Goal: Information Seeking & Learning: Find contact information

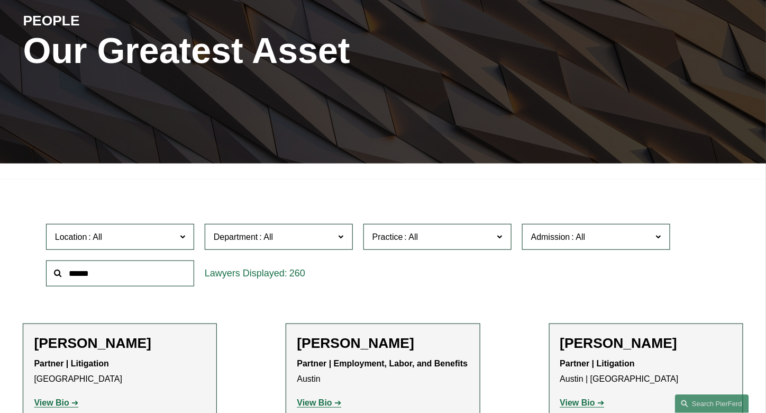
scroll to position [159, 0]
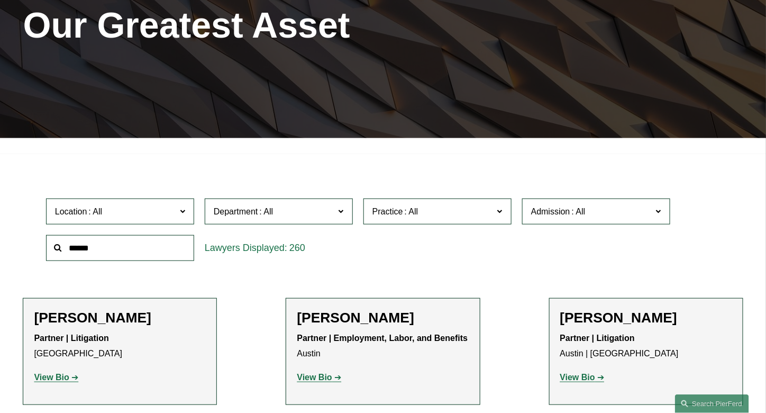
click at [141, 214] on span "Location" at bounding box center [115, 211] width 121 height 14
click at [306, 200] on div "Department All Corporate Employment, Labor, and Benefits Intellectual Property …" at bounding box center [279, 211] width 159 height 37
click at [315, 207] on span "Department" at bounding box center [274, 211] width 121 height 14
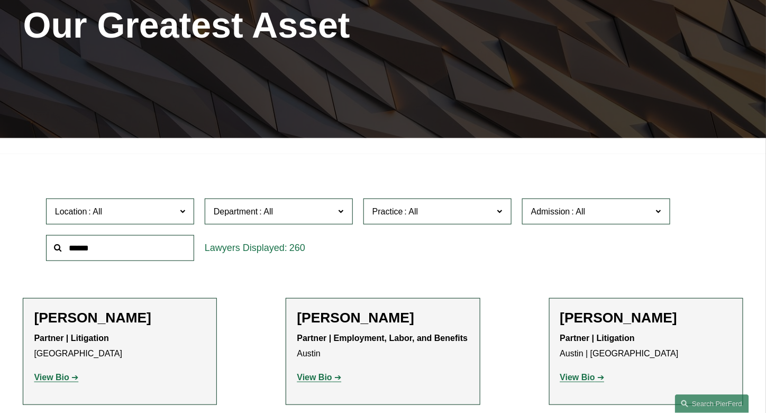
click at [502, 245] on div "Location All Atlanta Austin Boston Charlotte Chicago Cincinnati Cleveland Colum…" at bounding box center [383, 229] width 685 height 73
click at [480, 217] on span "Practice" at bounding box center [433, 211] width 121 height 14
click at [601, 204] on label "Admission" at bounding box center [596, 211] width 148 height 26
click at [709, 221] on div "Location All Atlanta Austin Boston Charlotte Chicago Cincinnati Cleveland Colum…" at bounding box center [383, 229] width 685 height 73
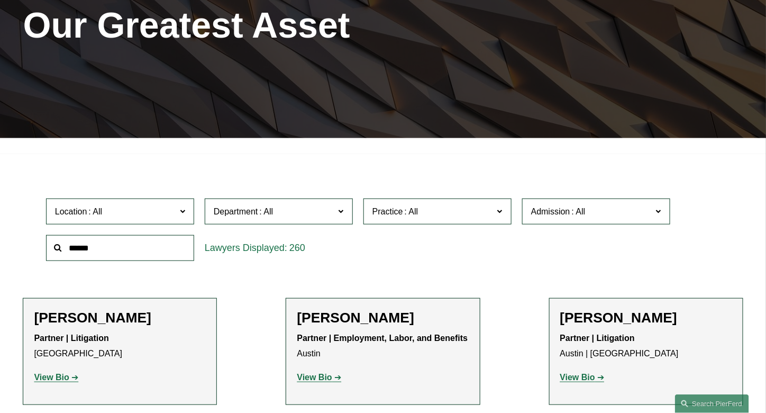
click at [158, 215] on span "Location" at bounding box center [115, 211] width 121 height 14
click at [333, 211] on span "Department" at bounding box center [274, 211] width 121 height 14
drag, startPoint x: 422, startPoint y: 211, endPoint x: 432, endPoint y: 211, distance: 10.1
click at [424, 211] on span "Practice" at bounding box center [433, 211] width 121 height 14
click at [599, 214] on span "Admission" at bounding box center [591, 211] width 121 height 14
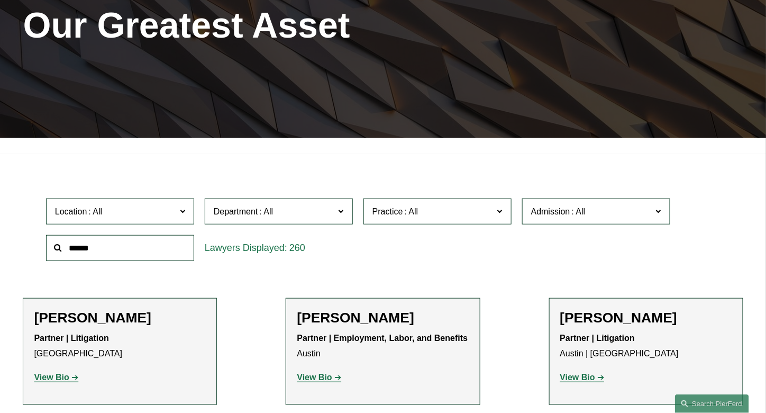
click at [141, 242] on input "text" at bounding box center [120, 248] width 148 height 26
type input "**********"
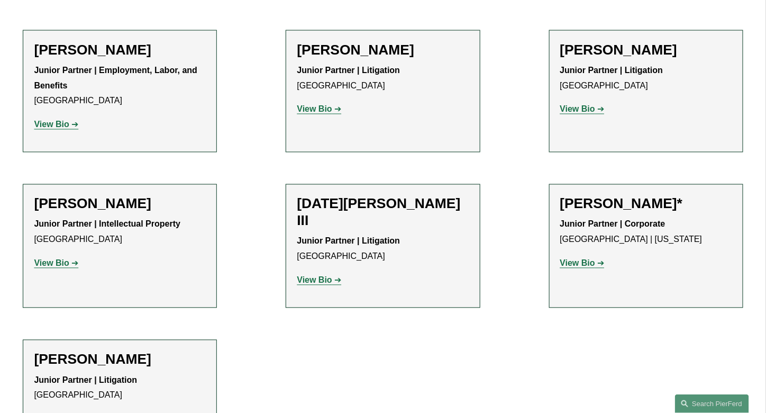
scroll to position [635, 0]
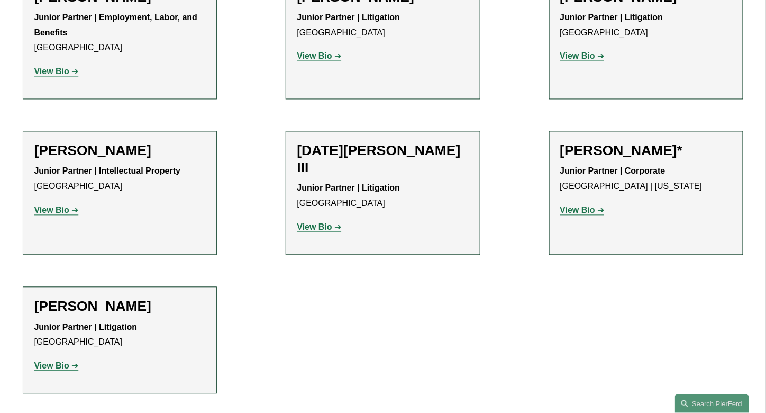
drag, startPoint x: 322, startPoint y: 198, endPoint x: 451, endPoint y: 178, distance: 130.1
click at [451, 181] on p "Junior Partner | Litigation Los Angeles" at bounding box center [383, 196] width 172 height 31
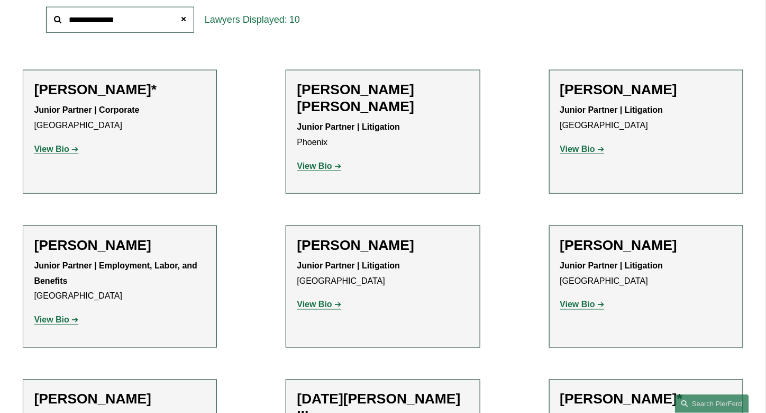
scroll to position [423, 0]
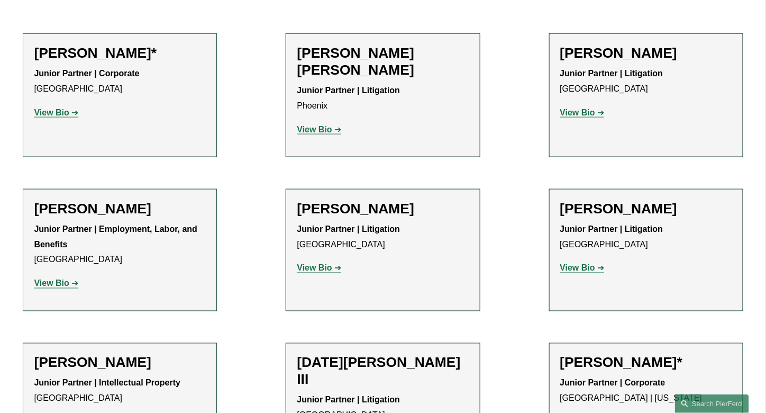
drag, startPoint x: 316, startPoint y: 259, endPoint x: 310, endPoint y: 253, distance: 9.0
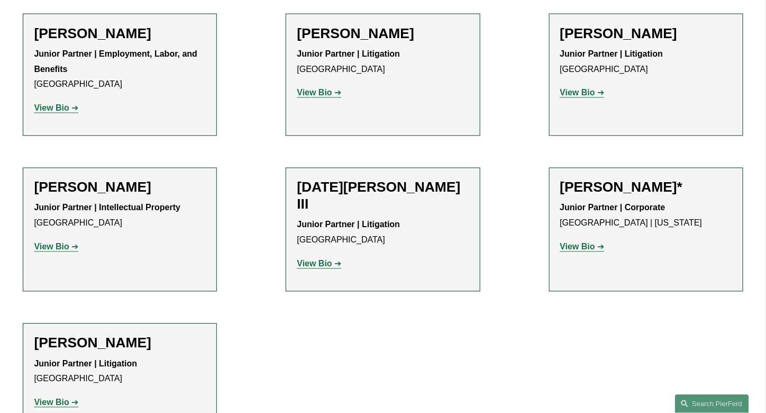
scroll to position [582, 0]
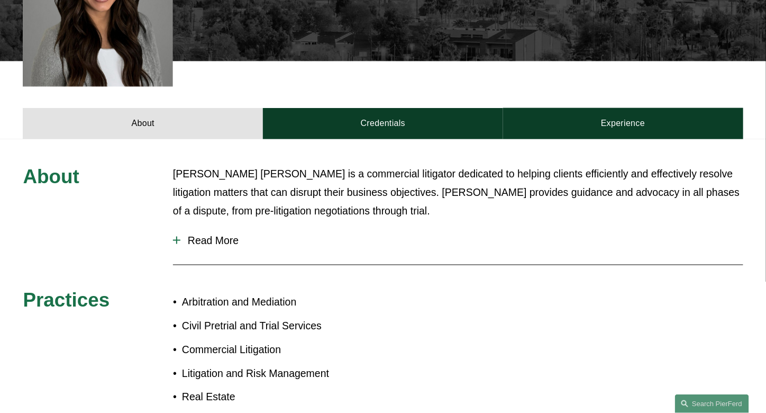
scroll to position [423, 0]
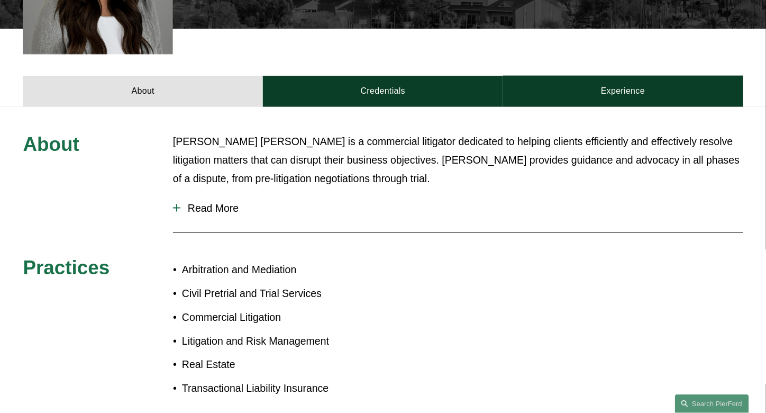
click at [195, 202] on span "Read More" at bounding box center [461, 208] width 563 height 12
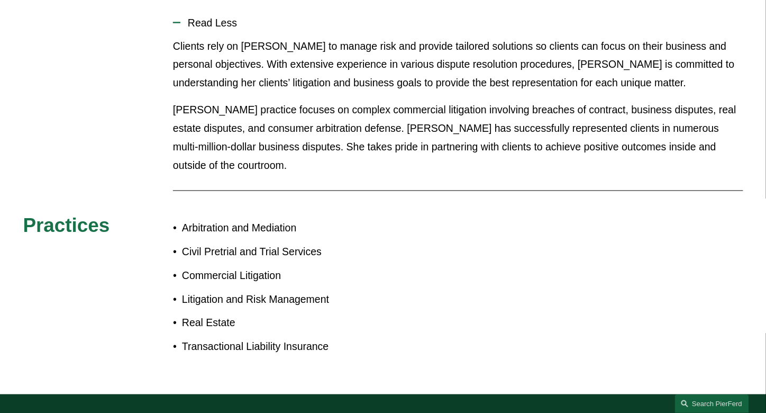
scroll to position [370, 0]
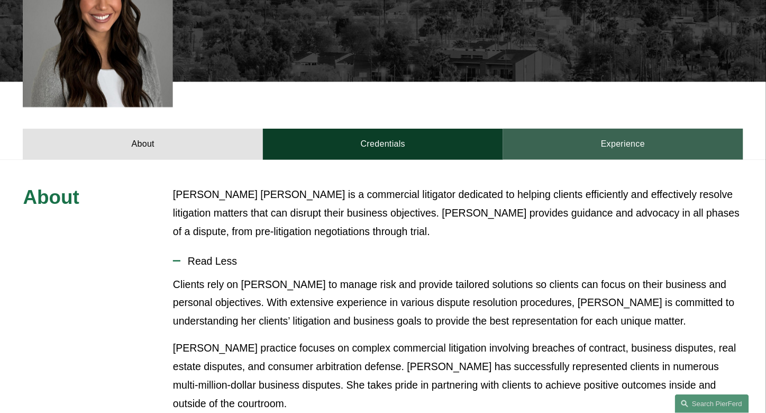
click at [582, 129] on link "Experience" at bounding box center [623, 144] width 240 height 31
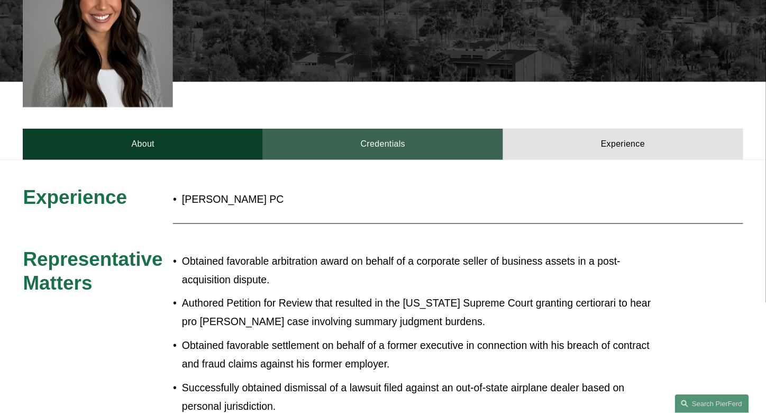
click at [393, 129] on link "Credentials" at bounding box center [383, 144] width 240 height 31
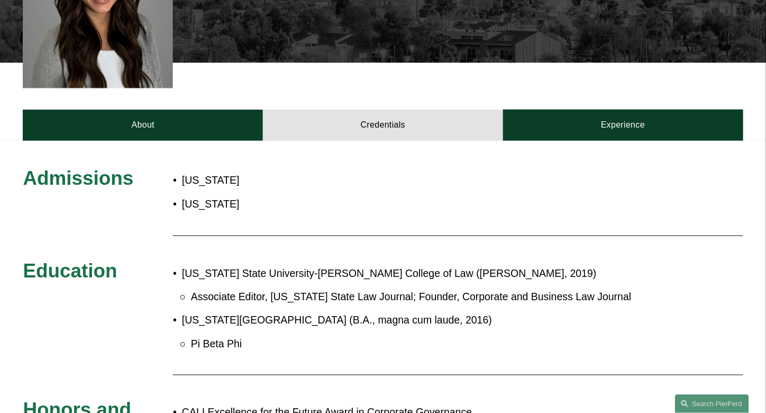
scroll to position [386, 0]
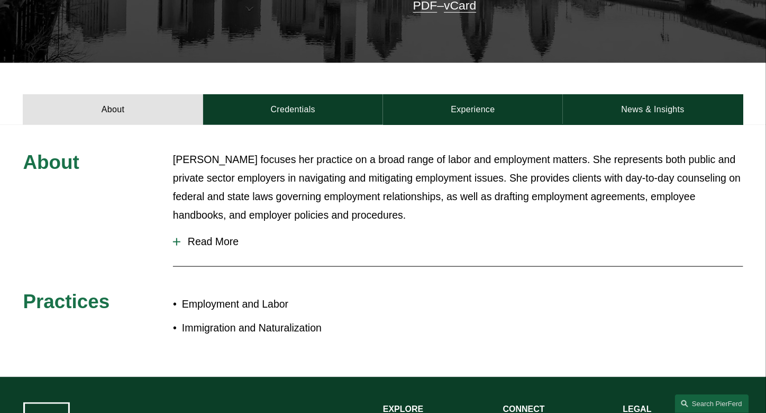
scroll to position [318, 0]
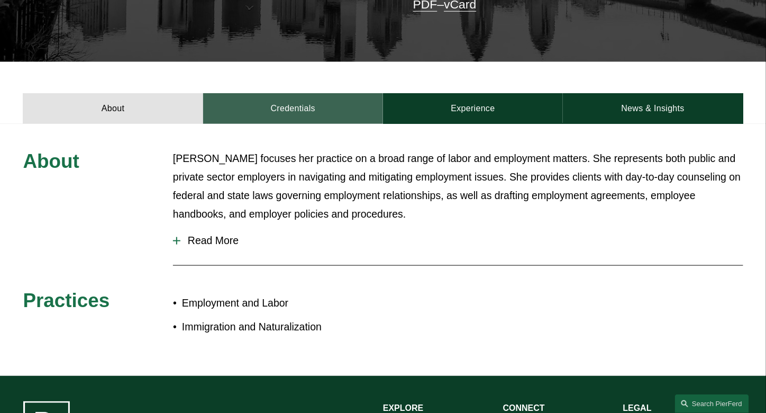
click at [317, 105] on link "Credentials" at bounding box center [293, 108] width 180 height 31
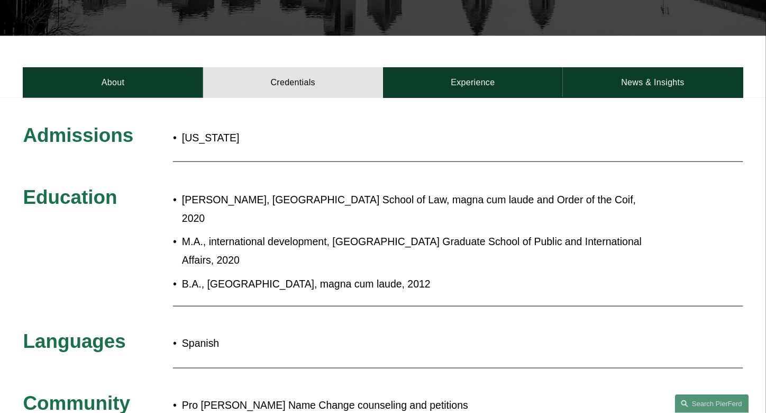
scroll to position [423, 0]
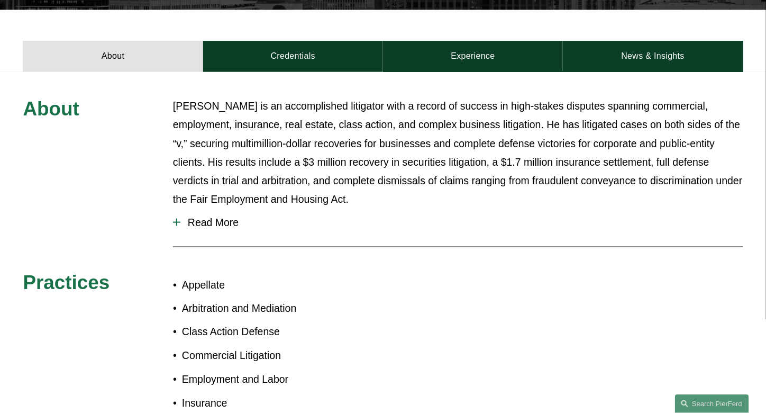
scroll to position [370, 0]
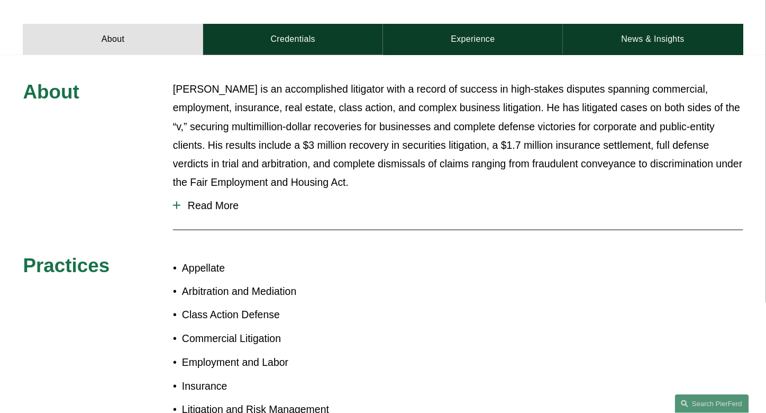
click at [228, 200] on span "Read More" at bounding box center [461, 206] width 563 height 12
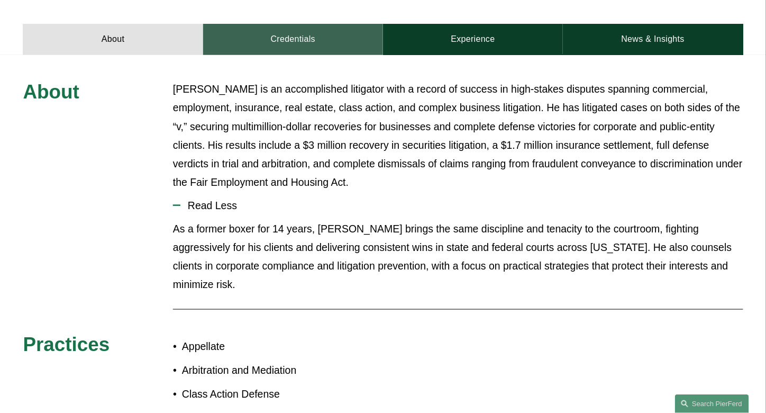
click at [312, 24] on link "Credentials" at bounding box center [293, 39] width 180 height 31
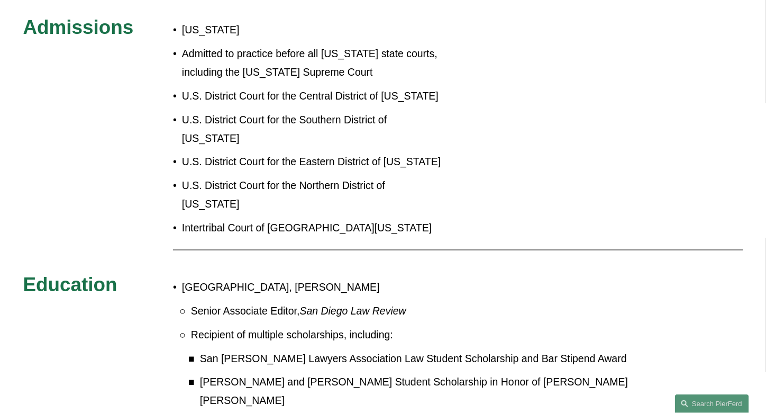
scroll to position [318, 0]
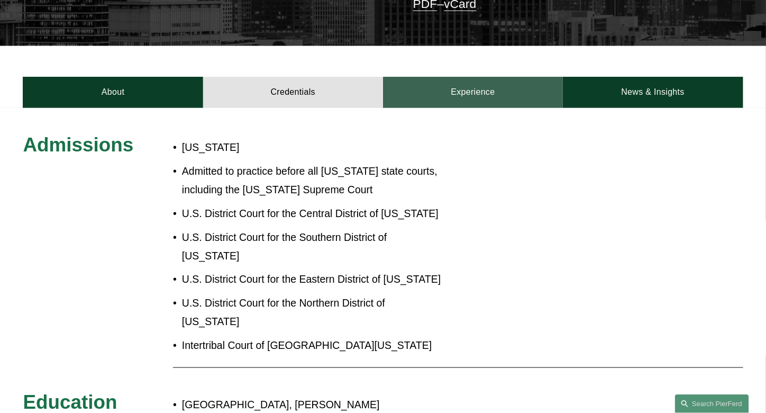
click at [435, 83] on link "Experience" at bounding box center [473, 92] width 180 height 31
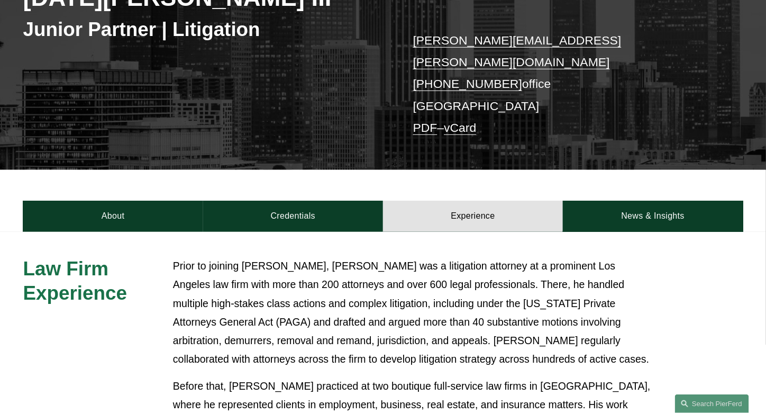
scroll to position [159, 0]
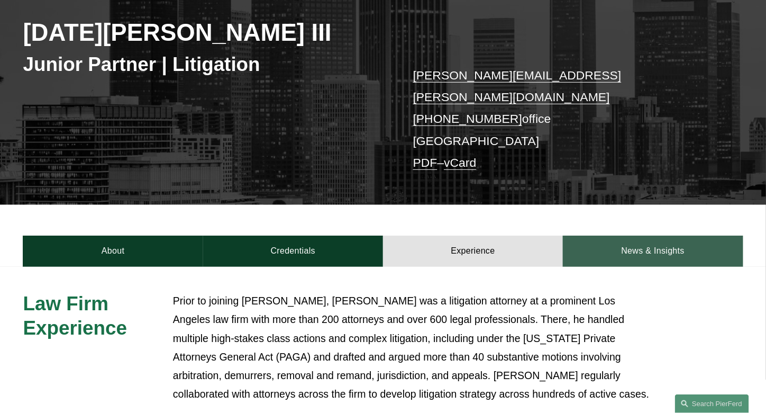
click at [618, 236] on link "News & Insights" at bounding box center [653, 251] width 180 height 31
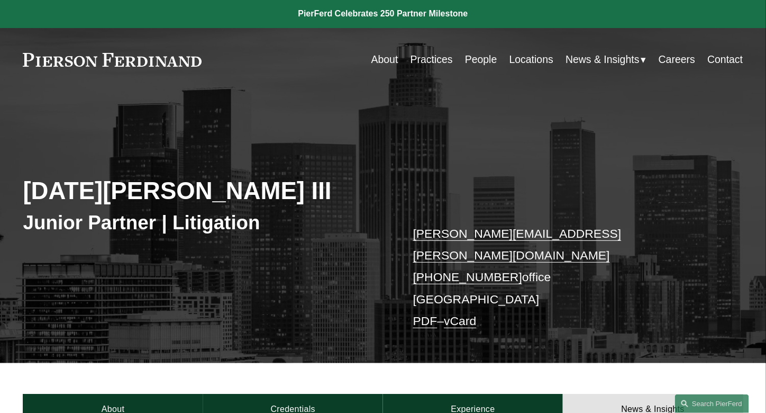
scroll to position [0, 0]
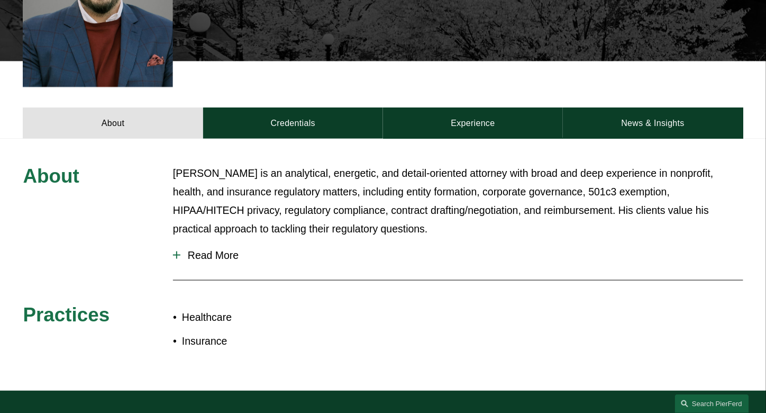
drag, startPoint x: 215, startPoint y: 243, endPoint x: 209, endPoint y: 243, distance: 6.4
click at [212, 249] on span "Read More" at bounding box center [461, 255] width 563 height 12
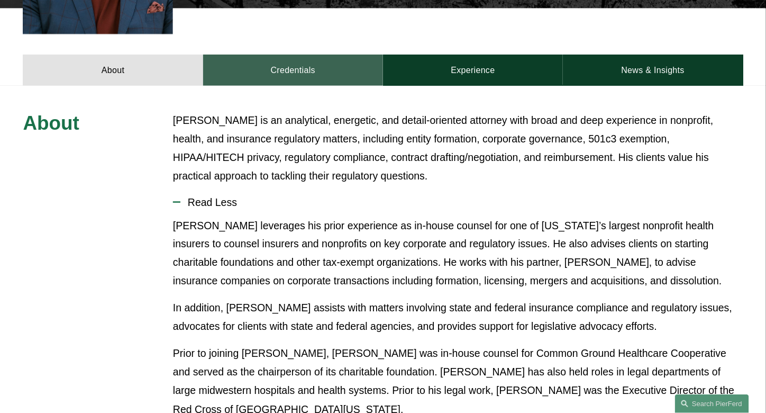
click at [312, 56] on link "Credentials" at bounding box center [293, 70] width 180 height 31
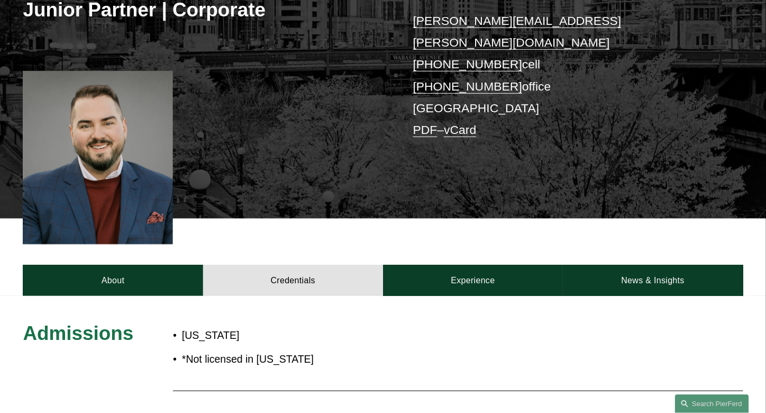
scroll to position [212, 0]
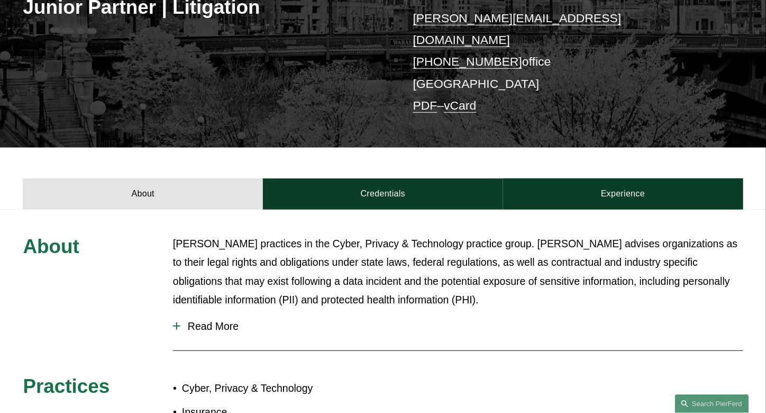
scroll to position [265, 0]
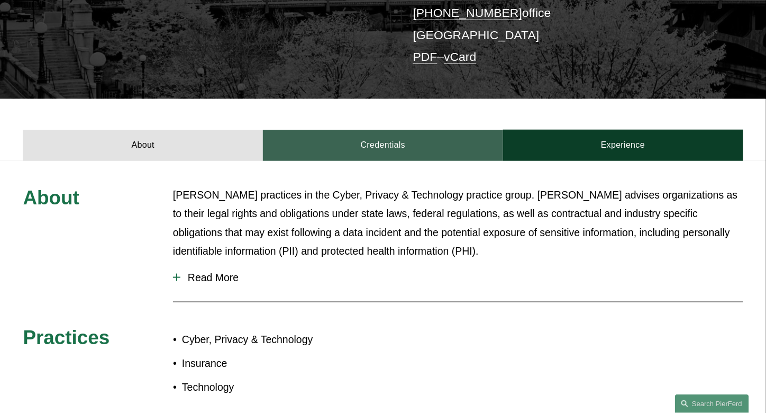
click at [396, 134] on link "Credentials" at bounding box center [383, 145] width 240 height 31
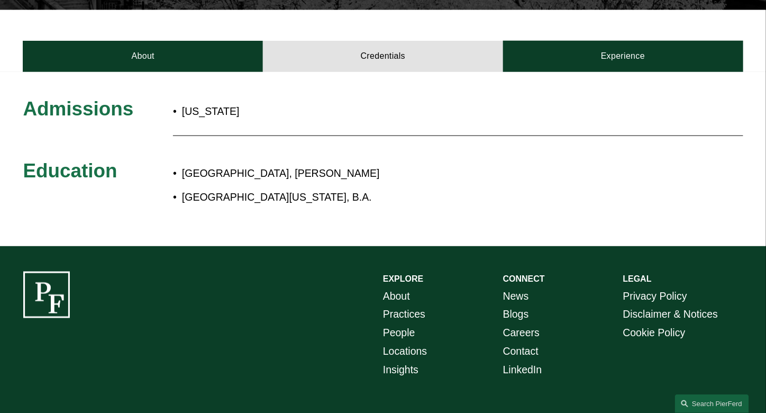
scroll to position [240, 0]
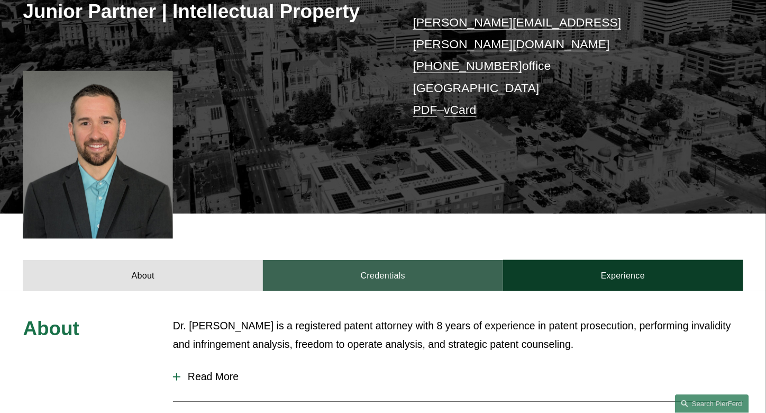
click at [344, 269] on link "Credentials" at bounding box center [383, 275] width 240 height 31
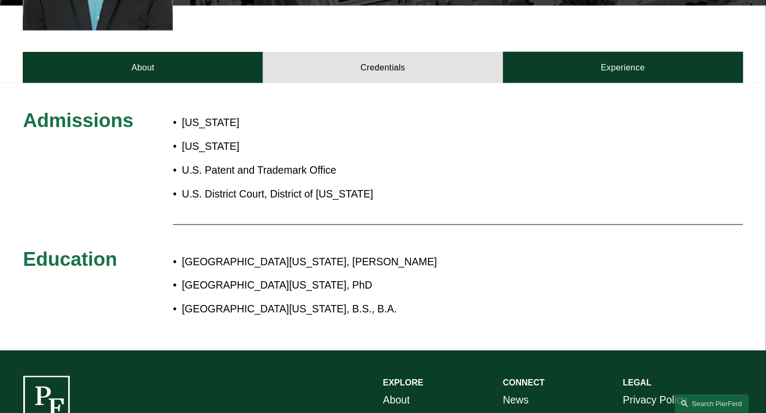
scroll to position [423, 0]
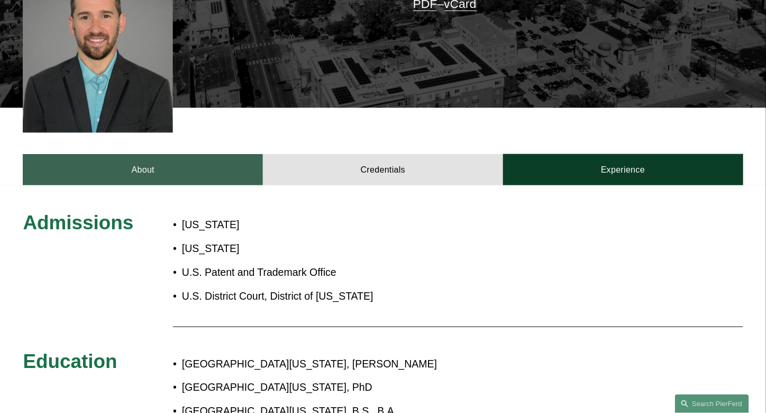
click at [240, 159] on link "About" at bounding box center [143, 169] width 240 height 31
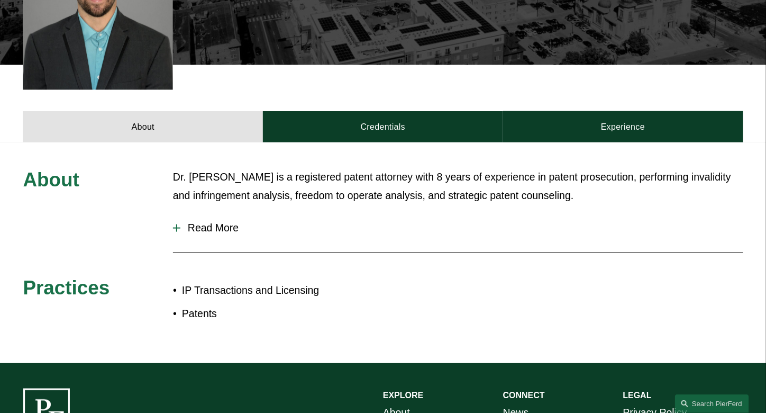
scroll to position [370, 0]
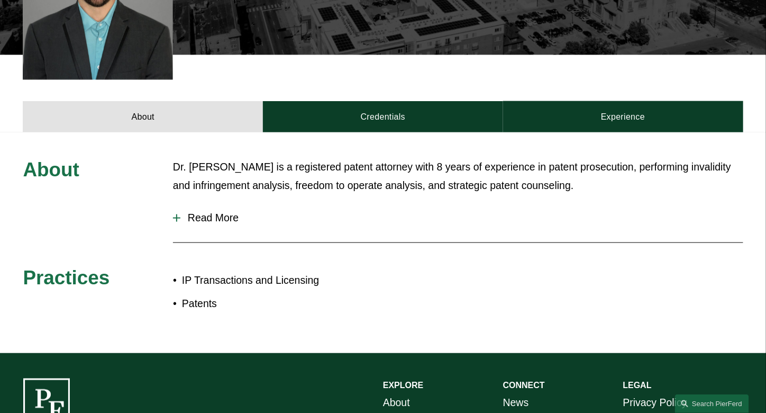
click at [230, 212] on span "Read More" at bounding box center [461, 218] width 563 height 12
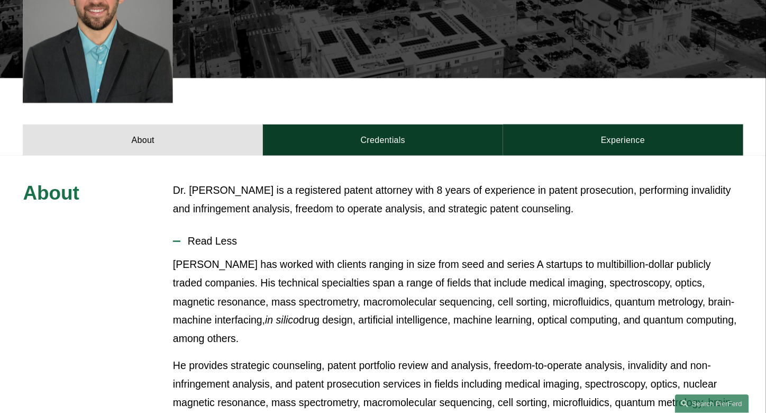
scroll to position [265, 0]
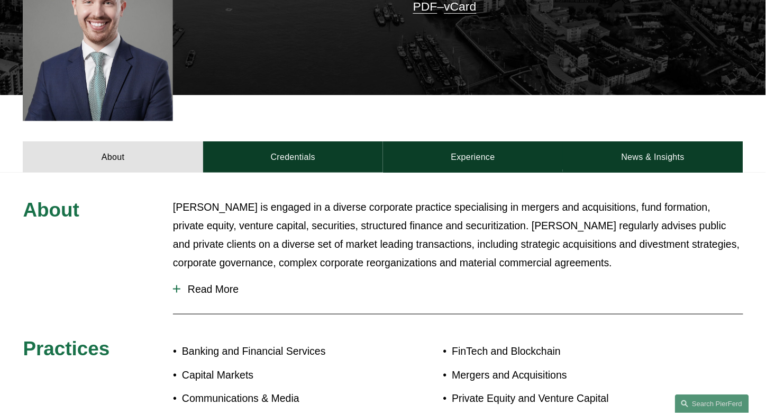
scroll to position [370, 0]
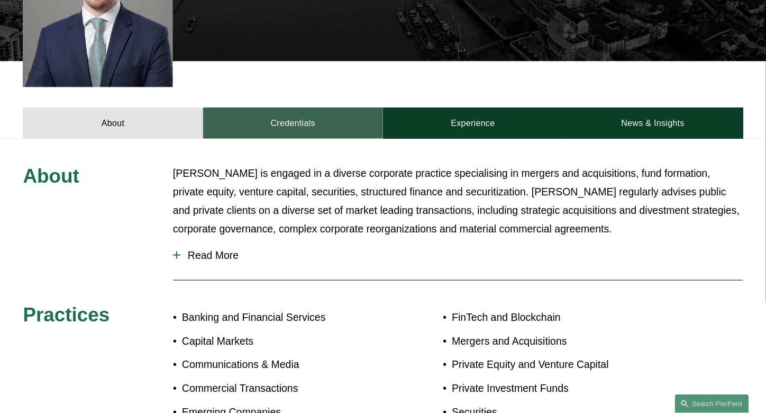
click at [285, 107] on link "Credentials" at bounding box center [293, 122] width 180 height 31
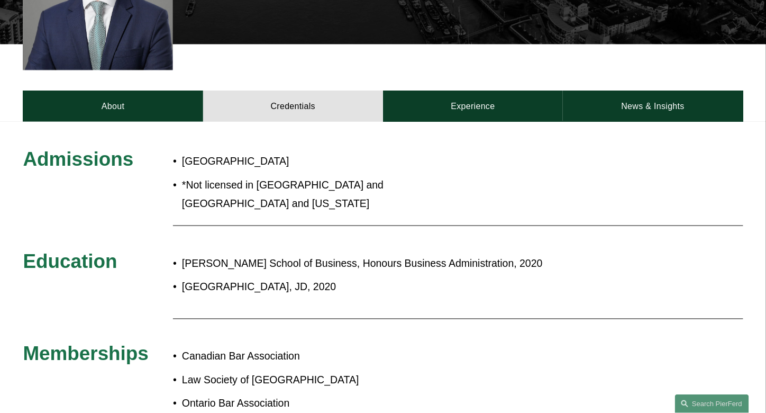
scroll to position [423, 0]
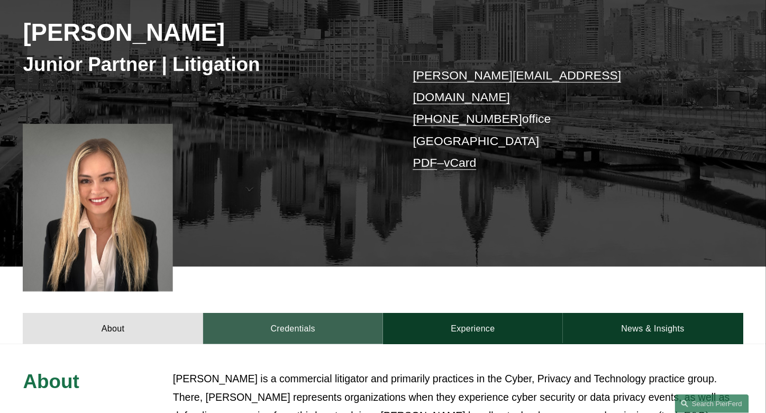
click at [305, 324] on link "Credentials" at bounding box center [293, 328] width 180 height 31
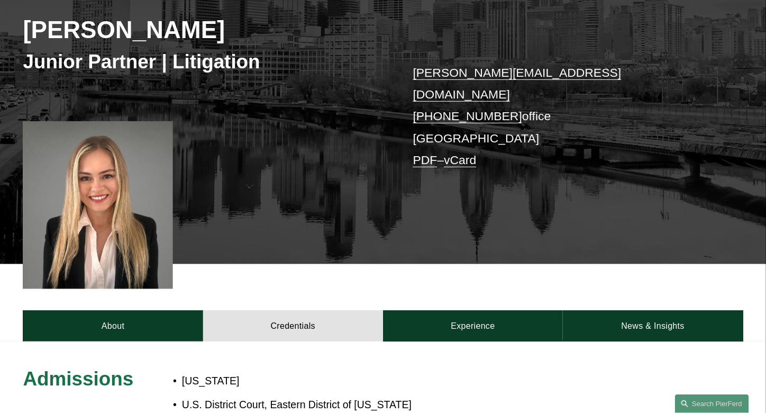
scroll to position [159, 0]
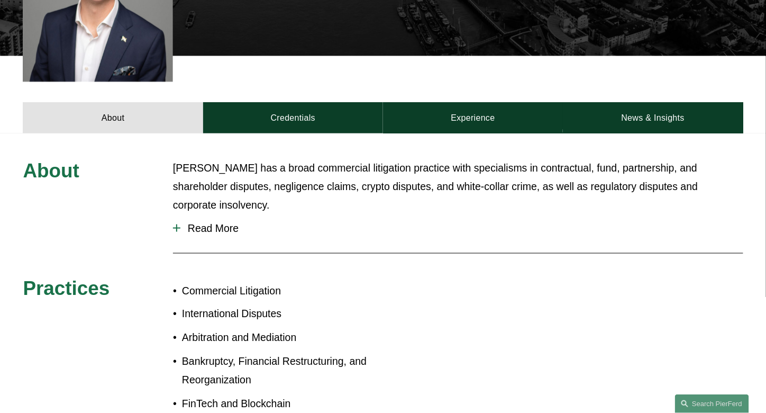
scroll to position [370, 0]
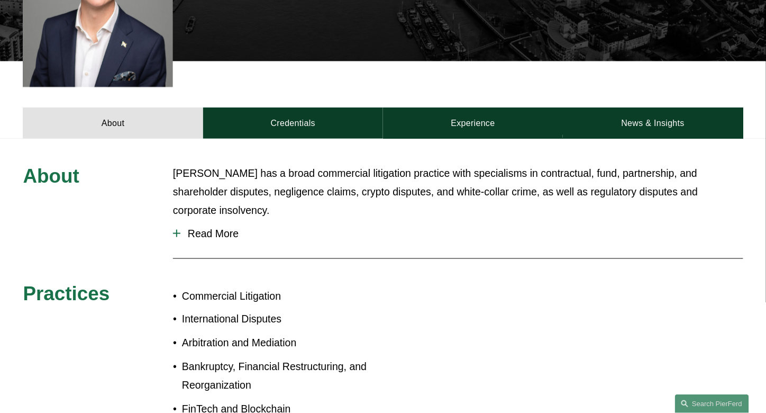
click at [322, 139] on div "About Daniel has a broad commercial litigation practice with specialisms in con…" at bounding box center [383, 294] width 766 height 311
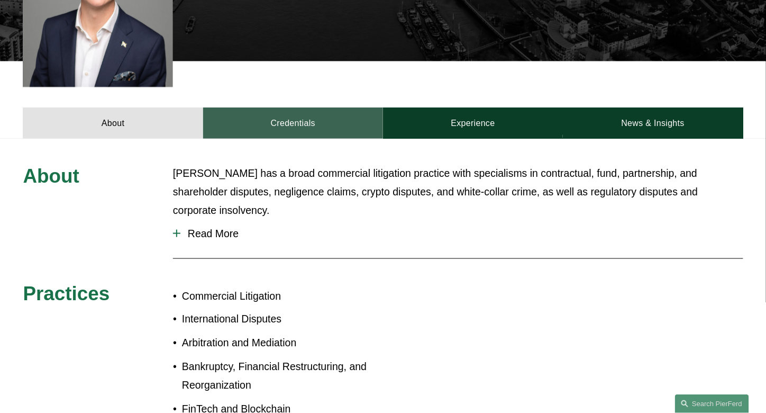
click at [320, 114] on link "Credentials" at bounding box center [293, 122] width 180 height 31
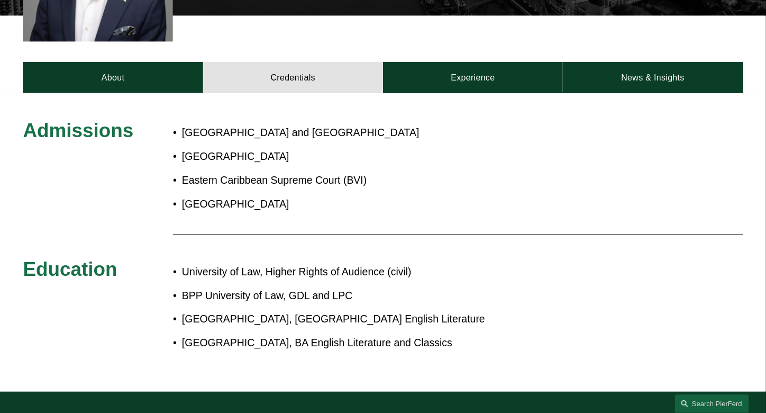
scroll to position [423, 0]
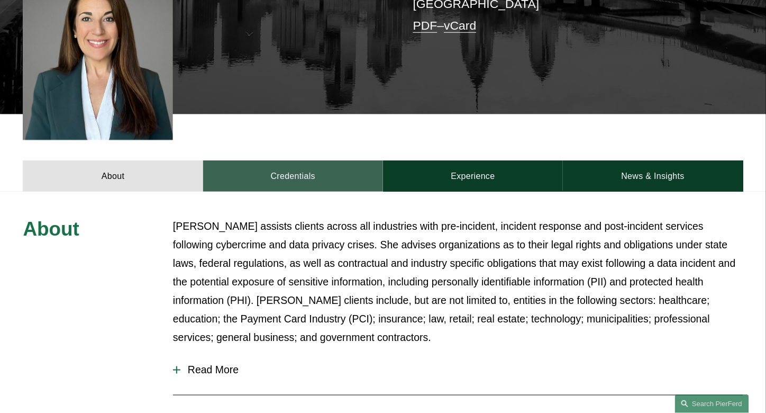
click at [302, 160] on link "Credentials" at bounding box center [293, 175] width 180 height 31
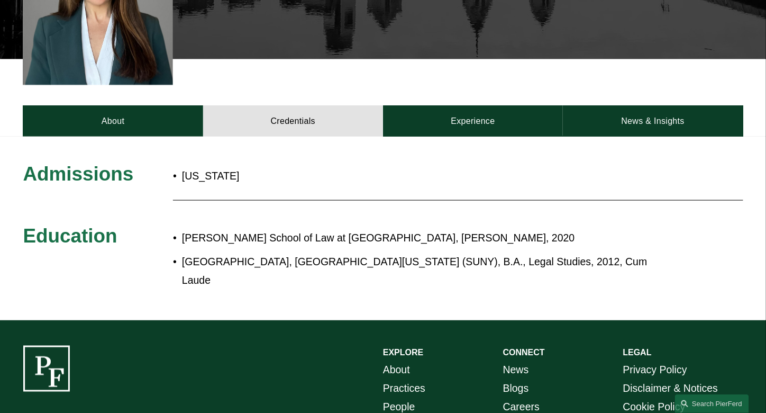
scroll to position [372, 0]
